Goal: Task Accomplishment & Management: Use online tool/utility

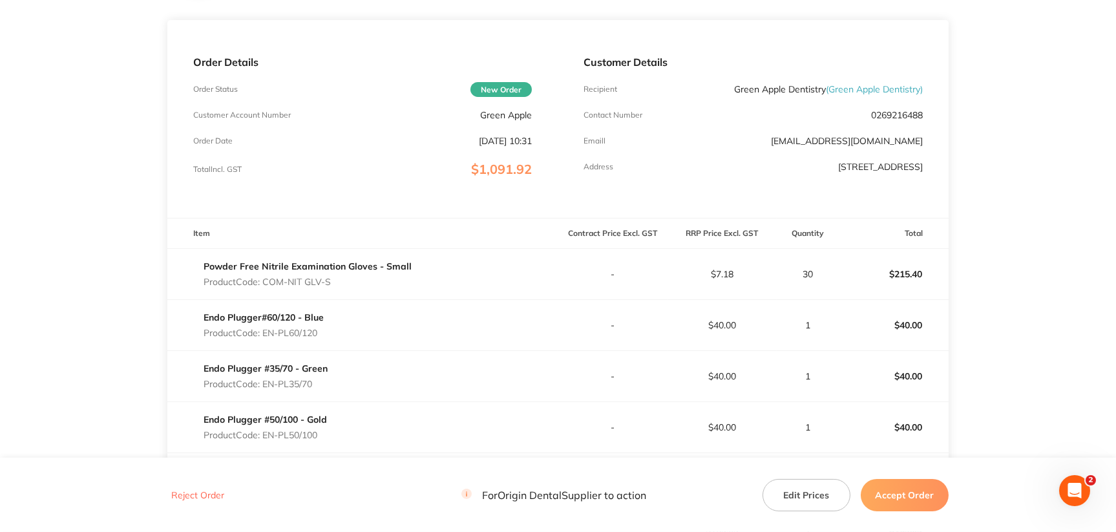
scroll to position [129, 0]
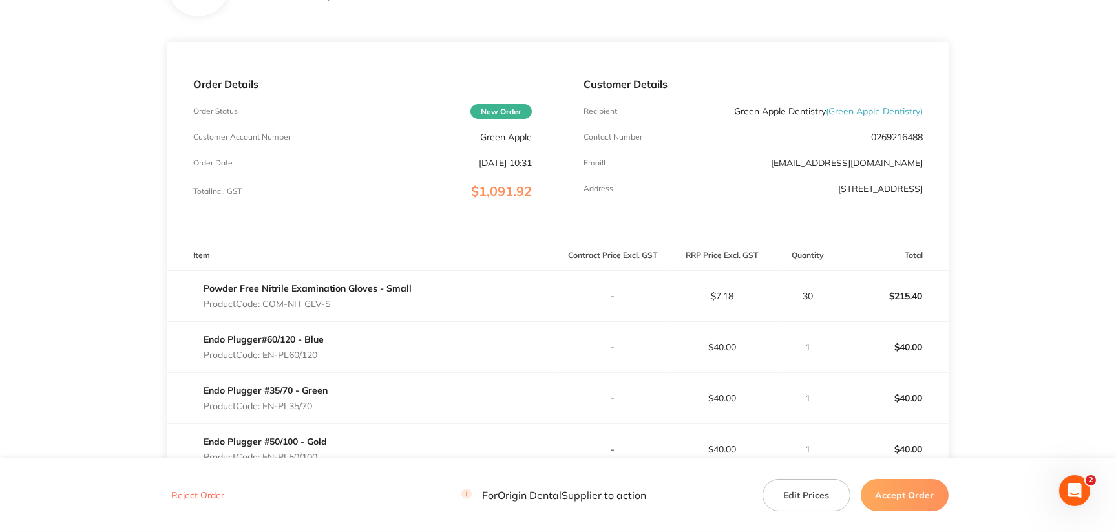
drag, startPoint x: 263, startPoint y: 353, endPoint x: 326, endPoint y: 349, distance: 62.7
click at [326, 349] on div "Endo Plugger#60/120 - Blue Product Code: EN-PL60/120" at bounding box center [362, 347] width 390 height 36
drag, startPoint x: 262, startPoint y: 351, endPoint x: 323, endPoint y: 348, distance: 60.8
click at [323, 348] on div "Endo Plugger#60/120 - Blue Product Code: EN-PL60/120" at bounding box center [263, 347] width 120 height 36
copy p "EN-PL60/120"
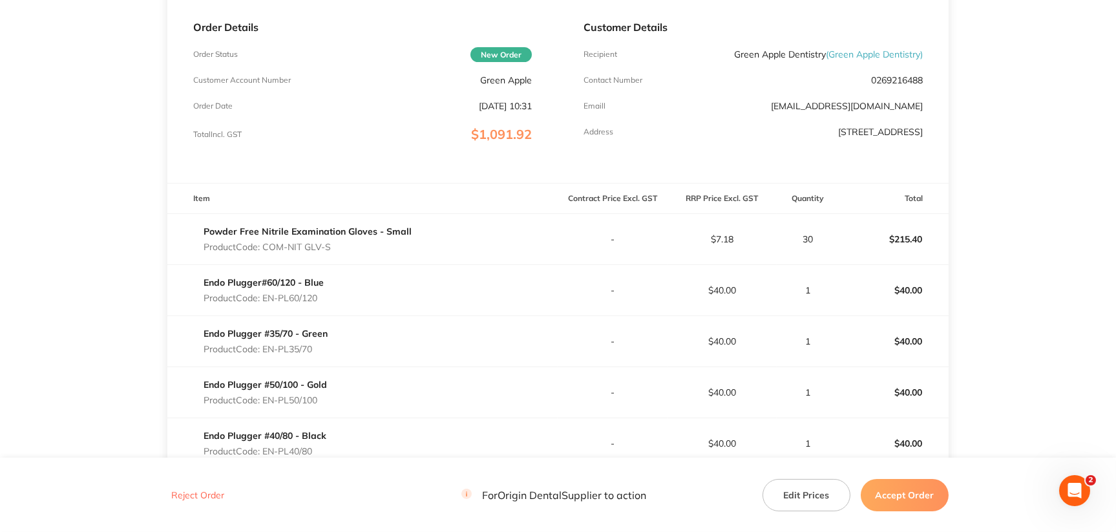
scroll to position [258, 0]
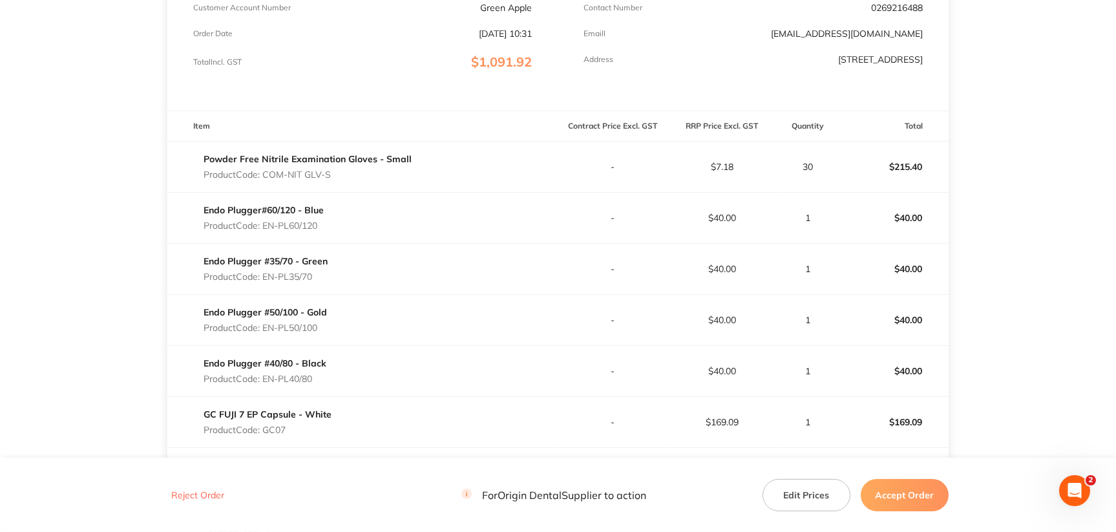
drag, startPoint x: 266, startPoint y: 323, endPoint x: 320, endPoint y: 324, distance: 53.6
click at [320, 324] on p "Product Code: EN-PL50/100" at bounding box center [264, 327] width 123 height 10
copy p "EN-PL50/100"
drag, startPoint x: 265, startPoint y: 379, endPoint x: 315, endPoint y: 373, distance: 49.4
click at [315, 373] on p "Product Code: EN-PL40/80" at bounding box center [264, 378] width 123 height 10
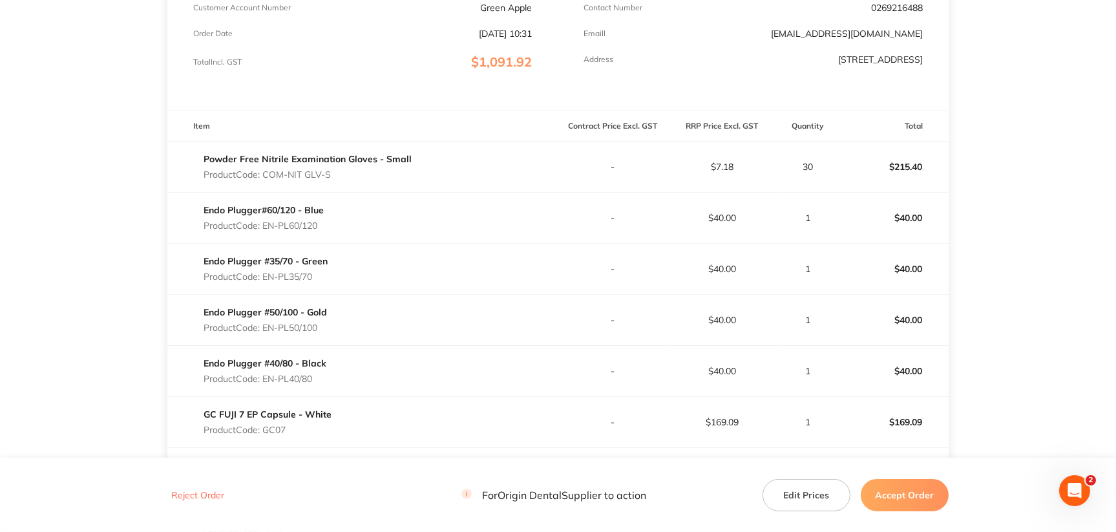
copy p "EN-PL40/80"
drag, startPoint x: 265, startPoint y: 326, endPoint x: 320, endPoint y: 324, distance: 54.9
click at [320, 324] on p "Product Code: EN-PL50/100" at bounding box center [264, 327] width 123 height 10
copy p "EN-PL50/100"
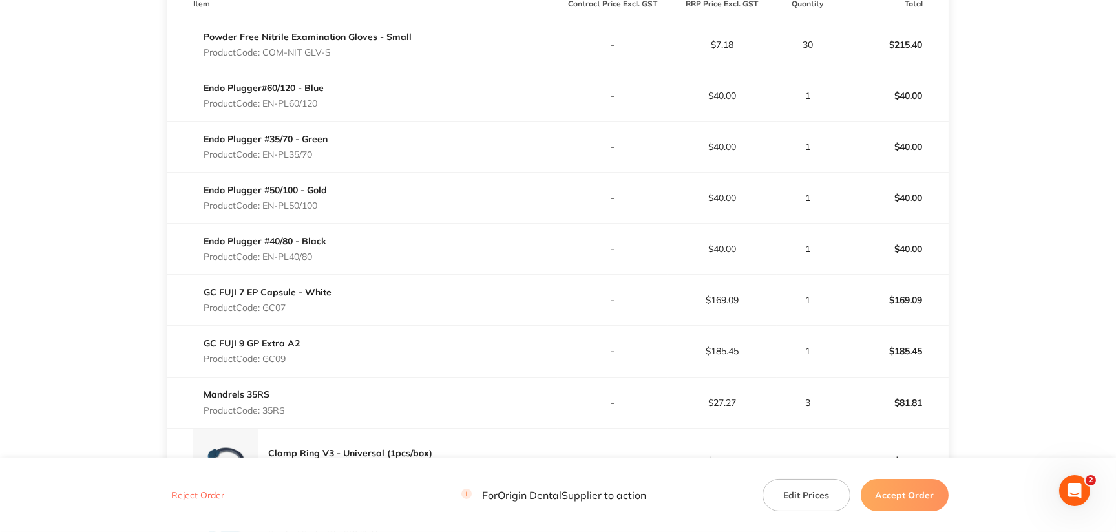
scroll to position [388, 0]
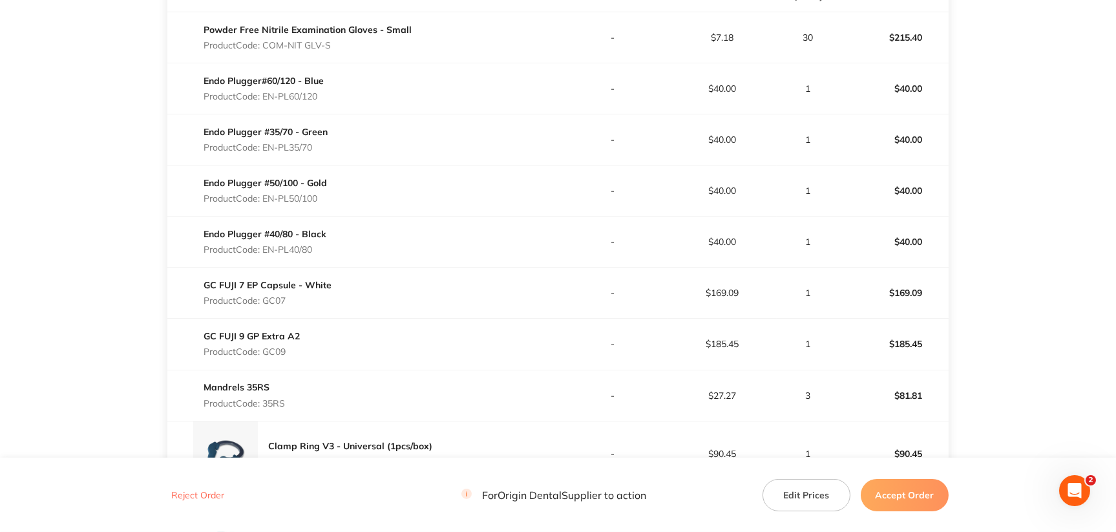
click at [268, 298] on p "Product Code: GC07" at bounding box center [267, 300] width 128 height 10
click at [269, 298] on p "Product Code: GC07" at bounding box center [267, 300] width 128 height 10
click at [289, 298] on p "Product Code: GC07" at bounding box center [267, 300] width 128 height 10
click at [280, 298] on p "Product Code: GC07" at bounding box center [267, 300] width 128 height 10
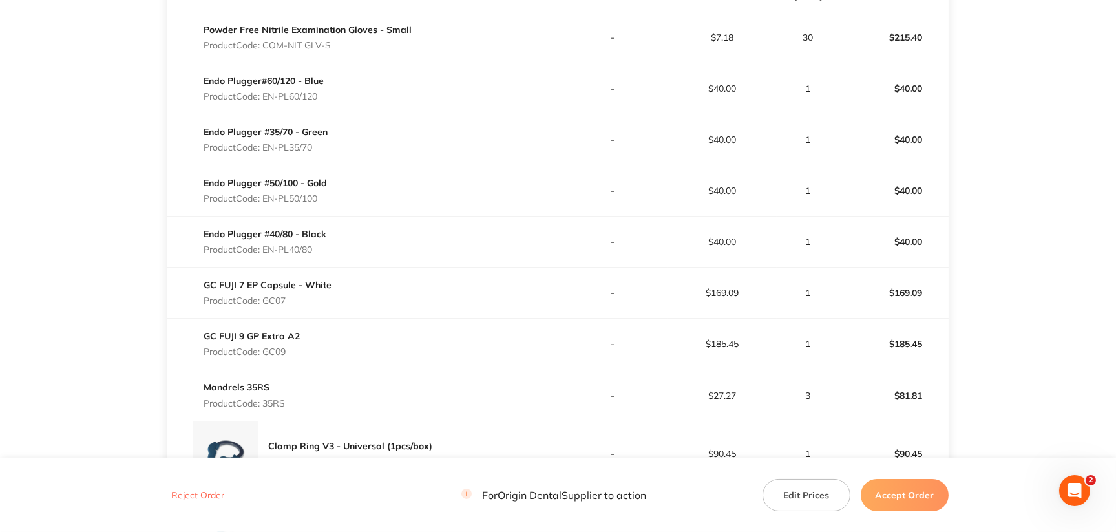
click at [281, 298] on p "Product Code: GC07" at bounding box center [267, 300] width 128 height 10
copy p "GC07"
click at [277, 349] on p "Product Code: GC09" at bounding box center [251, 351] width 96 height 10
copy p "GC09"
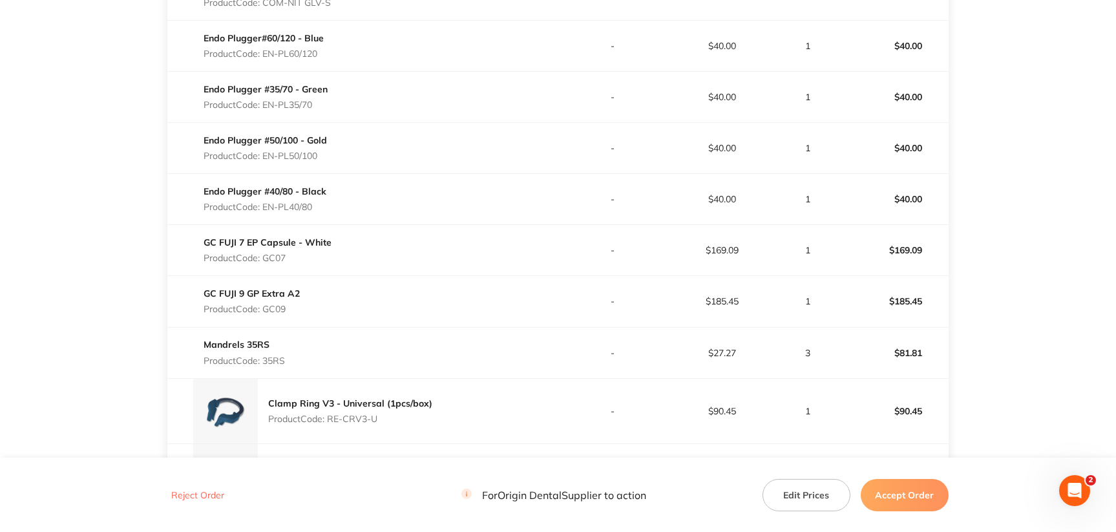
scroll to position [516, 0]
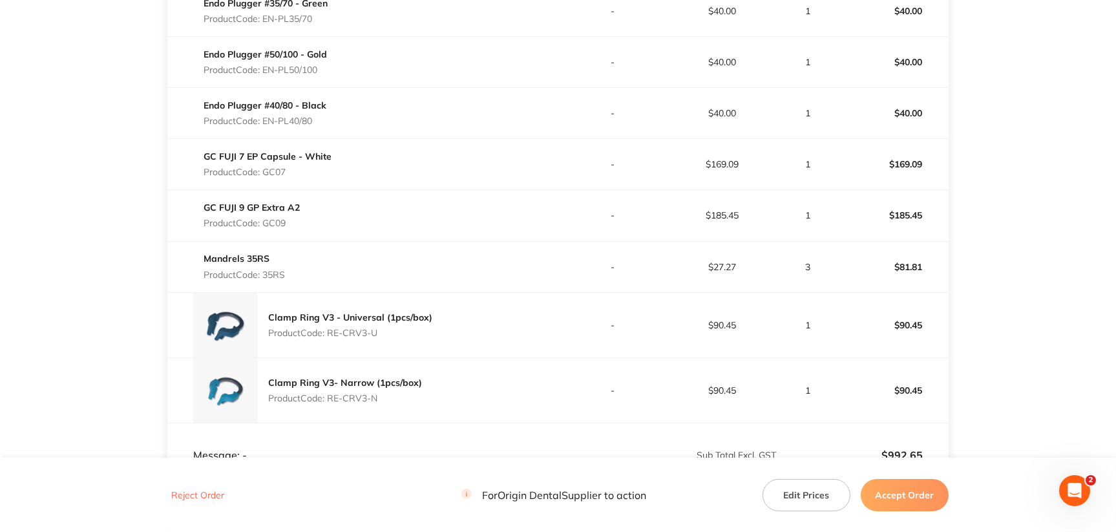
click at [275, 274] on p "Product Code: 35RS" at bounding box center [243, 274] width 81 height 10
click at [276, 273] on p "Product Code: 35RS" at bounding box center [243, 274] width 81 height 10
click at [276, 265] on div "Mandrels 35RS Product Code: 35RS" at bounding box center [243, 266] width 81 height 36
copy p "35RS"
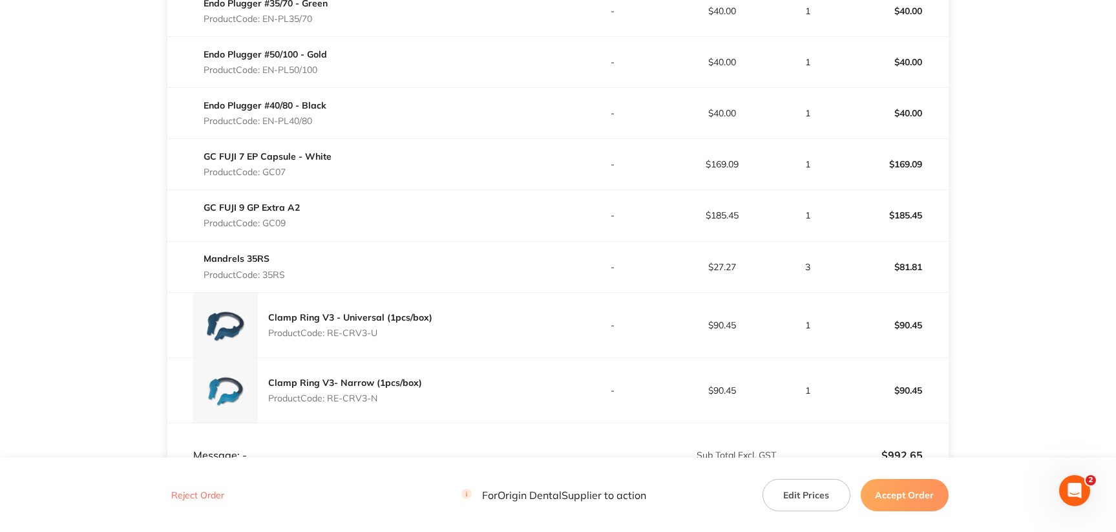
drag, startPoint x: 348, startPoint y: 329, endPoint x: 389, endPoint y: 329, distance: 42.0
click at [389, 329] on p "Product Code: RE-CRV3-U" at bounding box center [350, 332] width 164 height 10
copy p "RV3-U"
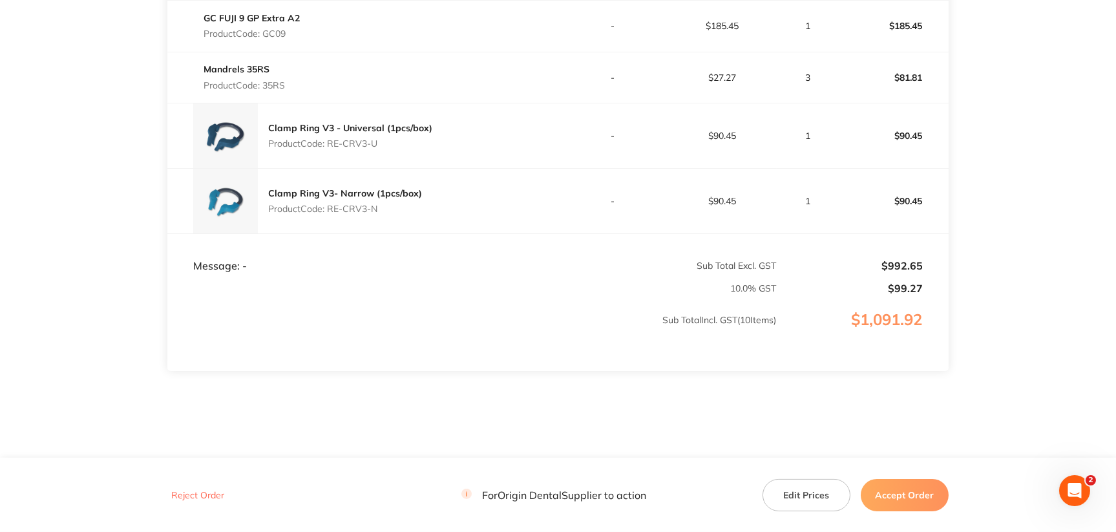
scroll to position [711, 0]
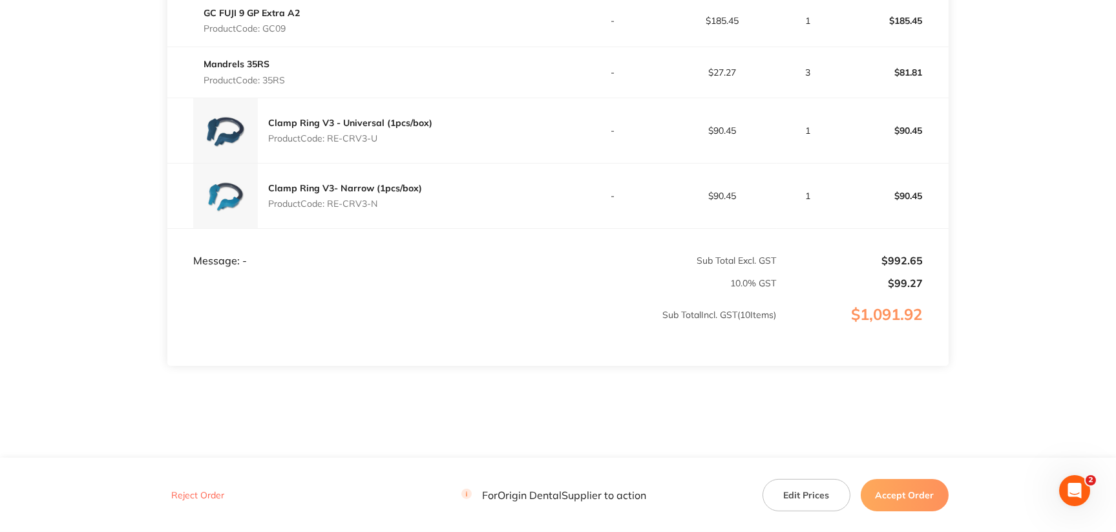
drag, startPoint x: 350, startPoint y: 203, endPoint x: 426, endPoint y: 202, distance: 76.2
click at [426, 202] on div "Clamp Ring V3- Narrow (1pcs/box) Product Code: RE-CRV3-N" at bounding box center [362, 195] width 390 height 65
copy p "RV3-N"
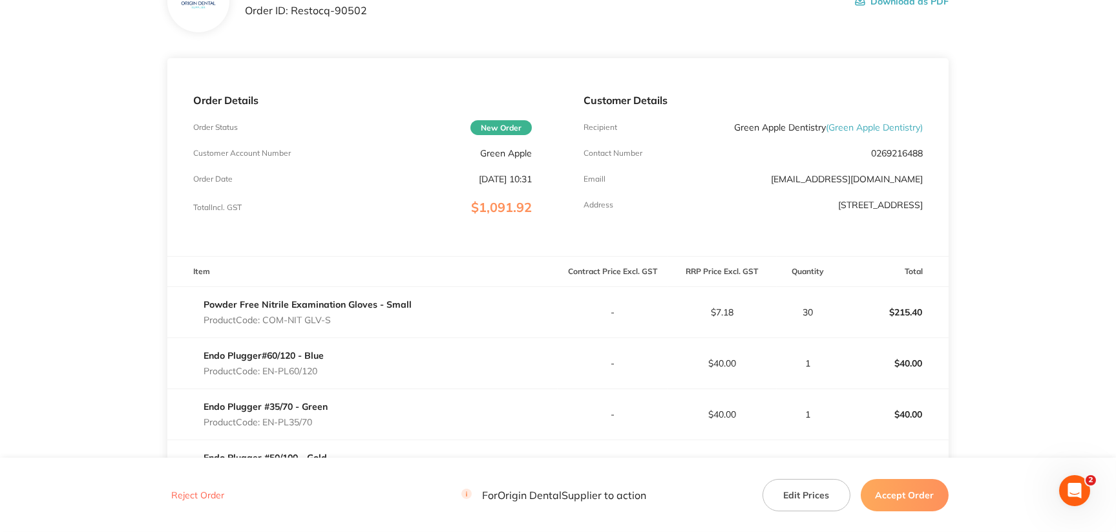
scroll to position [0, 0]
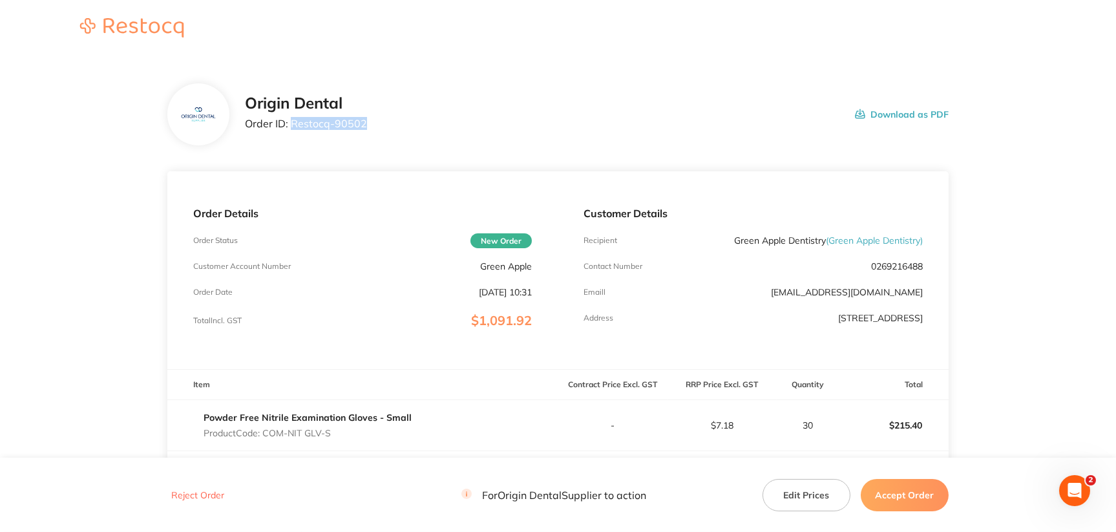
drag, startPoint x: 289, startPoint y: 122, endPoint x: 369, endPoint y: 122, distance: 80.7
click at [369, 122] on div "Origin Dental Order ID: Restocq- 90502 Download as PDF" at bounding box center [596, 114] width 703 height 40
copy p "Restocq- 90502"
click at [873, 499] on button "Accept Order" at bounding box center [904, 494] width 88 height 32
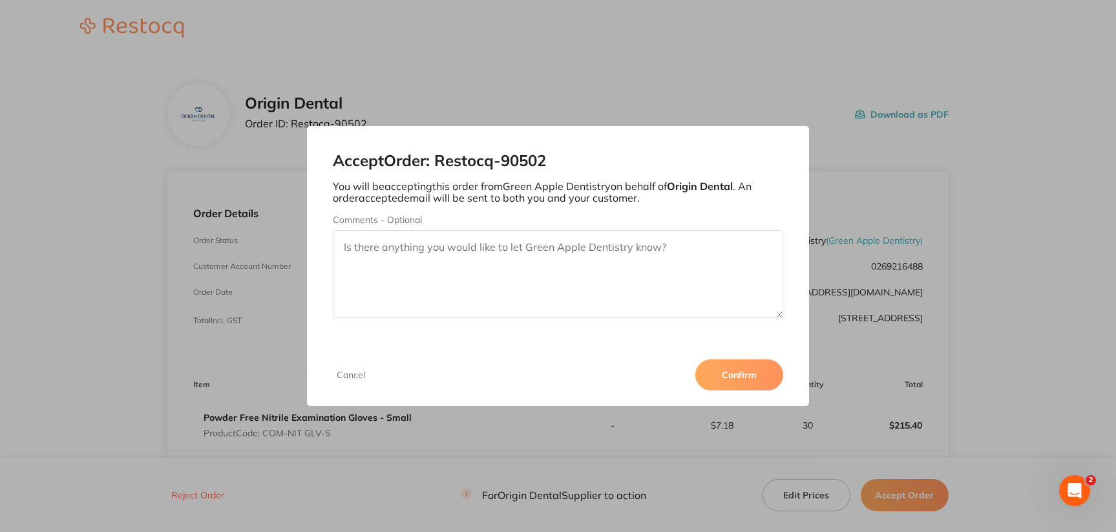
click at [582, 277] on textarea "Comments - Optional" at bounding box center [558, 274] width 450 height 88
paste textarea "SO-00000937"
type textarea "SO-00000937"
click at [746, 374] on button "Confirm" at bounding box center [739, 374] width 88 height 31
